Goal: Information Seeking & Learning: Learn about a topic

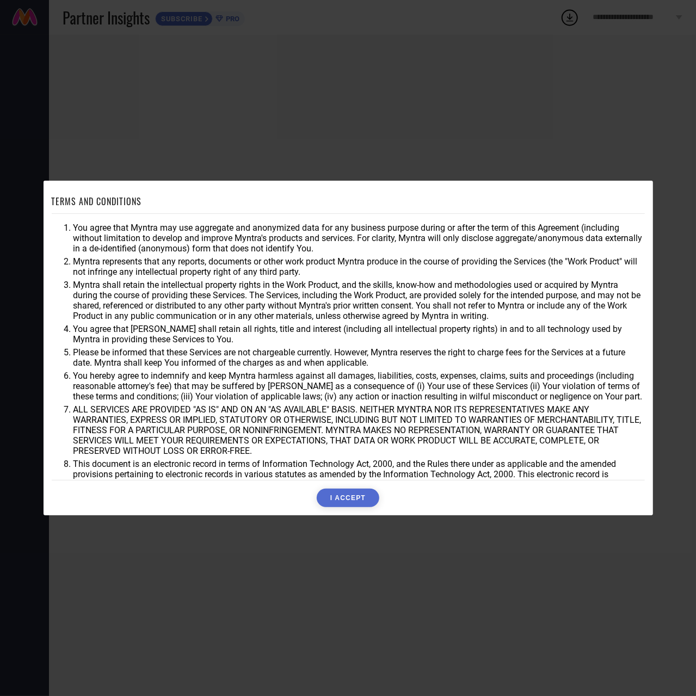
scroll to position [34, 0]
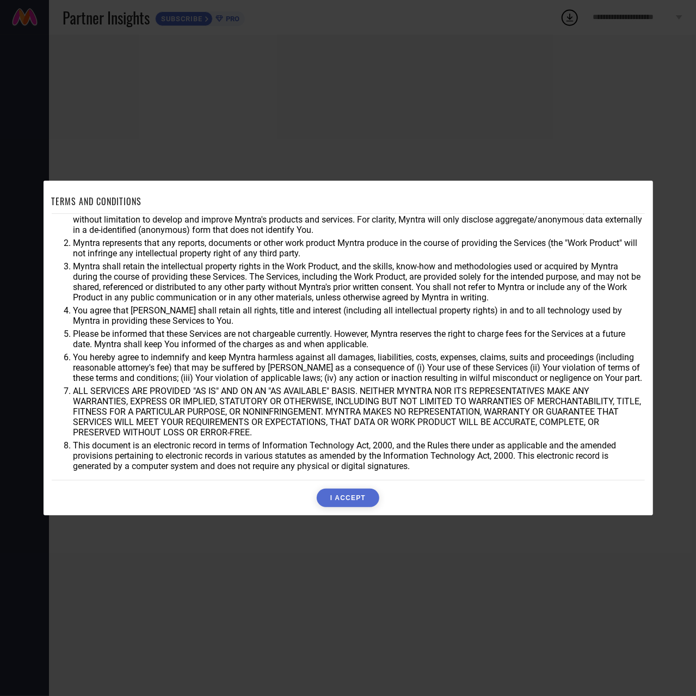
click at [338, 497] on button "I ACCEPT" at bounding box center [348, 497] width 63 height 18
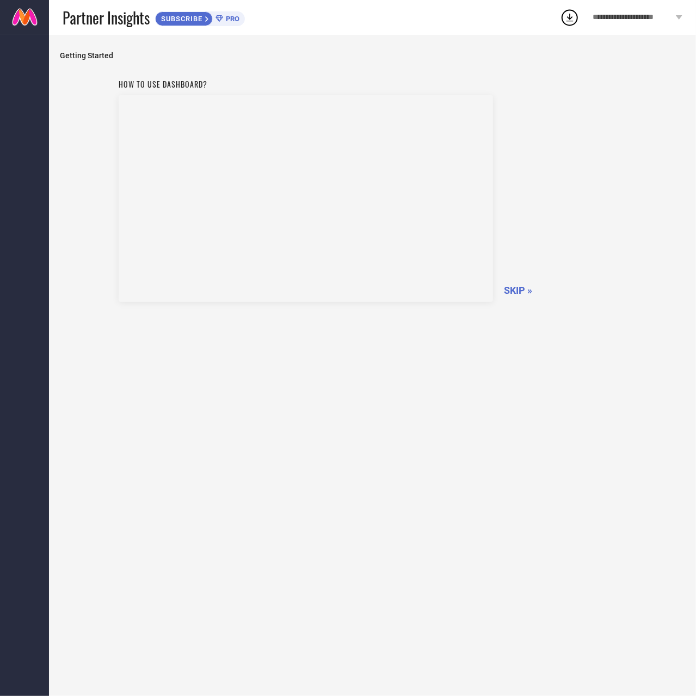
click at [518, 291] on span "SKIP »" at bounding box center [518, 289] width 28 height 11
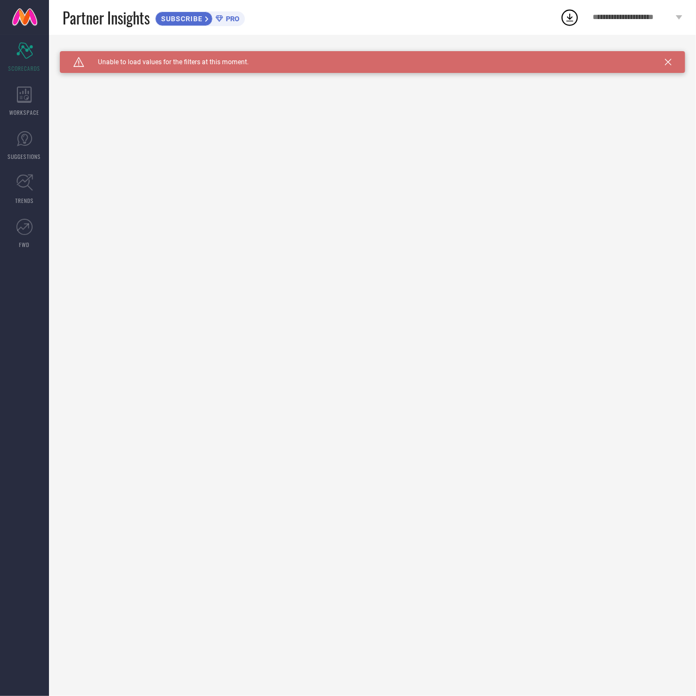
drag, startPoint x: 667, startPoint y: 59, endPoint x: 658, endPoint y: 76, distance: 18.8
click at [667, 61] on icon at bounding box center [668, 62] width 7 height 7
